Goal: Task Accomplishment & Management: Use online tool/utility

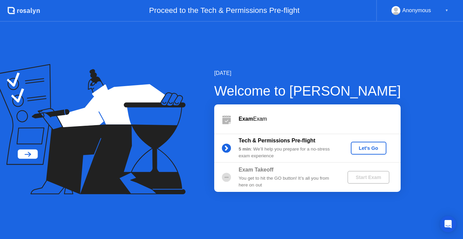
click at [370, 148] on div "Let's Go" at bounding box center [369, 147] width 30 height 5
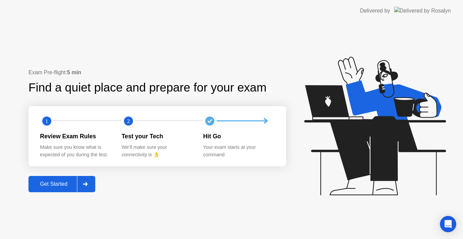
click at [58, 183] on div "Get Started" at bounding box center [54, 184] width 46 height 6
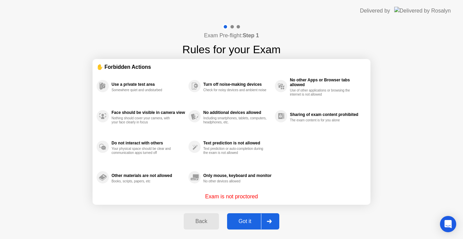
click at [240, 221] on div "Got it" at bounding box center [245, 221] width 32 height 6
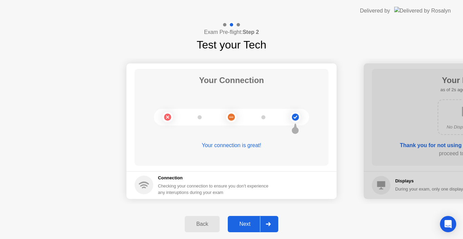
click at [249, 222] on div "Next" at bounding box center [245, 224] width 30 height 6
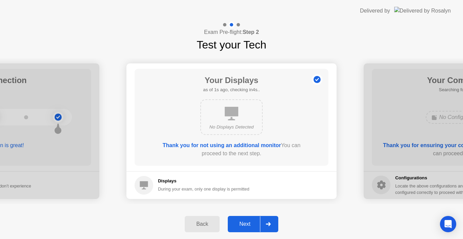
click at [249, 222] on div "Next" at bounding box center [245, 224] width 30 height 6
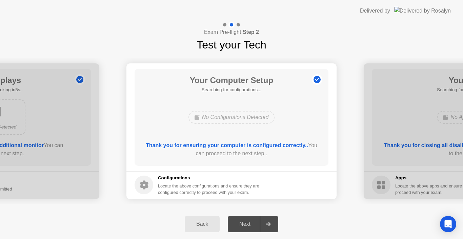
click at [253, 224] on div "Next" at bounding box center [245, 224] width 30 height 6
click at [246, 224] on div "Next" at bounding box center [245, 224] width 30 height 6
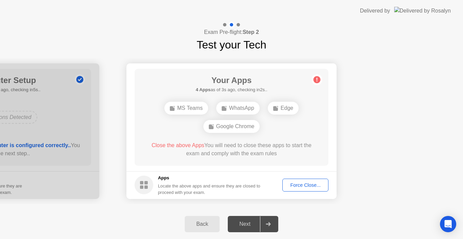
click at [309, 186] on div "Force Close..." at bounding box center [305, 184] width 41 height 5
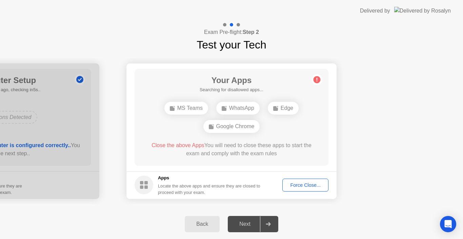
click at [293, 186] on div "Force Close..." at bounding box center [305, 184] width 41 height 5
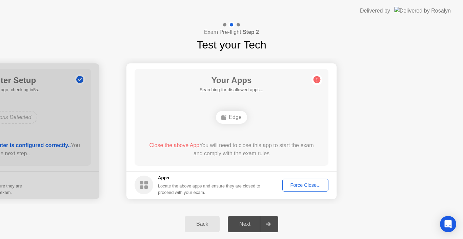
click at [307, 183] on div "Force Close..." at bounding box center [305, 184] width 41 height 5
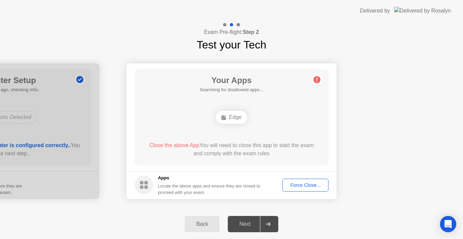
click at [307, 186] on div "Force Close..." at bounding box center [305, 184] width 41 height 5
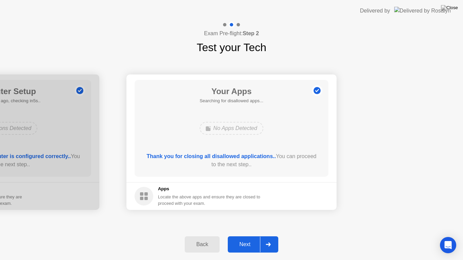
click at [248, 239] on div "Next" at bounding box center [245, 245] width 30 height 6
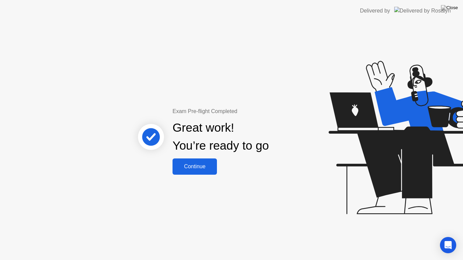
click at [203, 169] on div "Continue" at bounding box center [195, 167] width 40 height 6
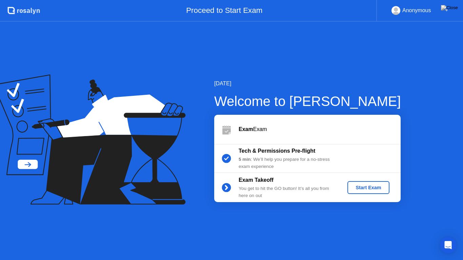
click at [374, 188] on div "Start Exam" at bounding box center [368, 187] width 36 height 5
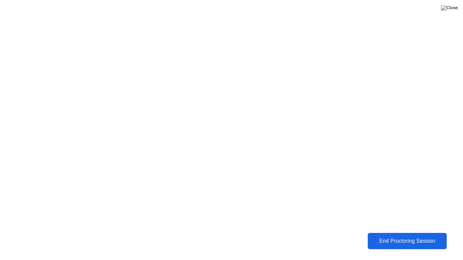
click at [398, 239] on div "End Proctoring Session" at bounding box center [407, 241] width 75 height 6
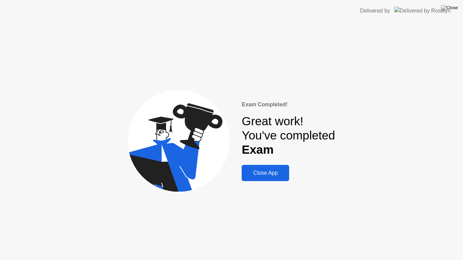
click at [275, 176] on div "Close App" at bounding box center [265, 173] width 43 height 6
